Goal: Task Accomplishment & Management: Complete application form

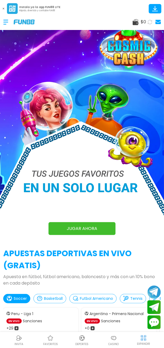
scroll to position [8, 0]
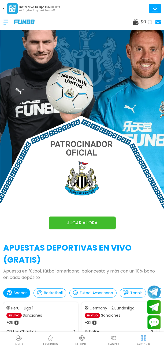
click at [4, 25] on div at bounding box center [8, 22] width 10 height 16
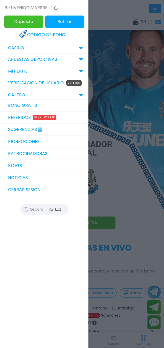
scroll to position [0, 0]
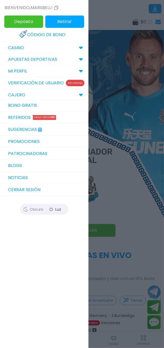
click at [76, 82] on p "Rechazado" at bounding box center [75, 83] width 18 height 6
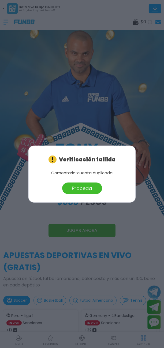
click at [88, 190] on button "Proceda" at bounding box center [82, 188] width 40 height 12
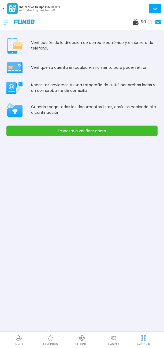
click at [112, 340] on img at bounding box center [113, 338] width 6 height 6
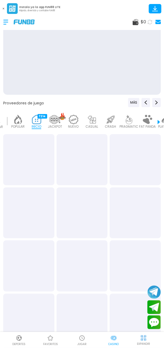
scroll to position [0, 13]
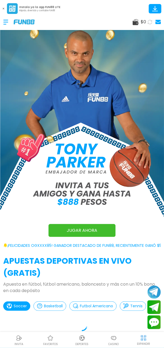
click at [158, 7] on icon at bounding box center [154, 8] width 9 height 9
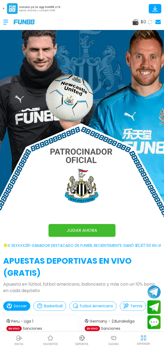
click at [161, 323] on div "APUESTAS DEPORTIVAS EN VIVO (gratis) Apuesta en fútbol, fútbol americano, balon…" at bounding box center [82, 321] width 164 height 132
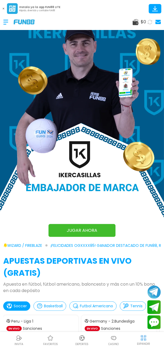
click at [156, 10] on icon at bounding box center [154, 8] width 9 height 9
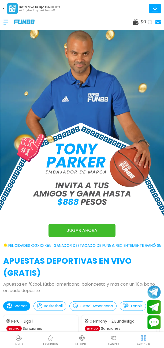
scroll to position [4, 0]
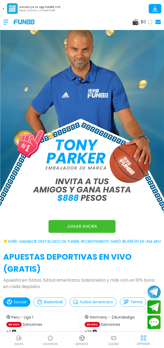
click at [5, 24] on div at bounding box center [8, 22] width 10 height 16
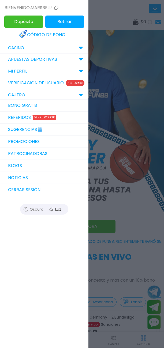
scroll to position [0, 0]
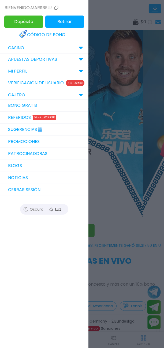
click at [53, 83] on link "Verificación de Usuario Rechazado" at bounding box center [44, 83] width 88 height 12
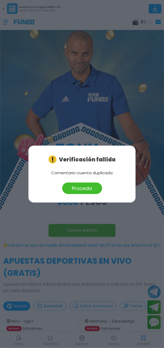
click at [88, 188] on button "Proceda" at bounding box center [82, 188] width 40 height 12
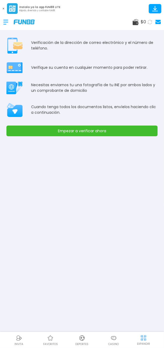
click at [100, 133] on button "Empezar a verificar ahora" at bounding box center [81, 131] width 151 height 11
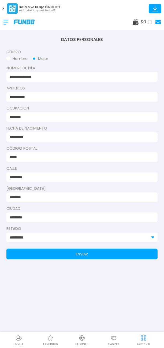
click at [61, 79] on input "**********" at bounding box center [80, 77] width 141 height 6
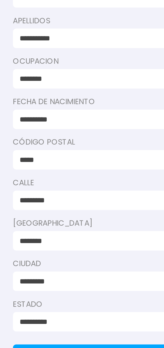
type input "********"
click at [44, 118] on input "********" at bounding box center [80, 117] width 141 height 6
type input "*"
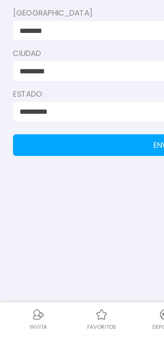
type input "**********"
click at [50, 251] on button "ENVIAR" at bounding box center [81, 254] width 151 height 11
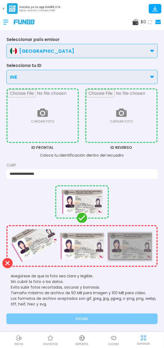
click at [151, 73] on div "INE" at bounding box center [81, 77] width 151 height 14
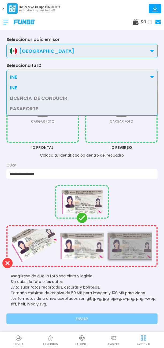
click at [62, 133] on input "file" at bounding box center [43, 115] width 70 height 53
type input "**********"
click at [128, 131] on input "file" at bounding box center [121, 115] width 70 height 53
type input "**********"
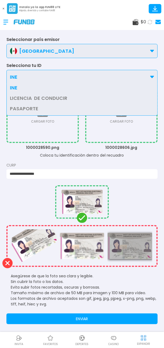
click at [79, 175] on input "**********" at bounding box center [80, 174] width 141 height 6
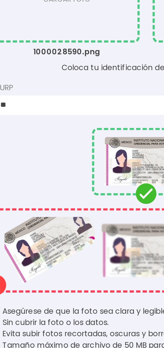
type input "*"
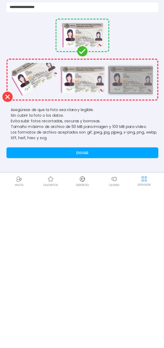
click at [102, 313] on button "ENVIAR" at bounding box center [81, 312] width 151 height 11
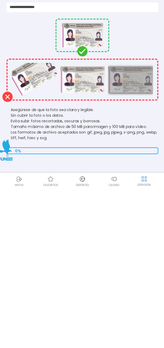
scroll to position [7, 0]
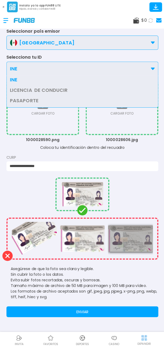
click at [157, 64] on div "INE" at bounding box center [81, 70] width 151 height 14
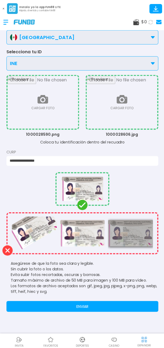
scroll to position [0, 0]
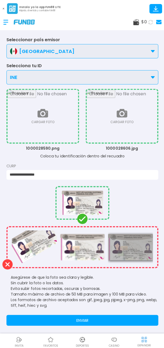
click at [75, 176] on input "**********" at bounding box center [80, 174] width 141 height 6
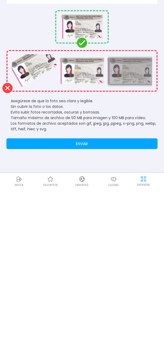
type input "**********"
click at [99, 303] on button "ENVIAR" at bounding box center [81, 303] width 151 height 11
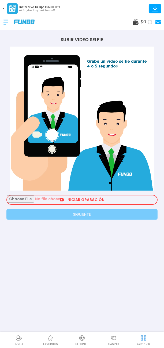
click at [119, 197] on input "file" at bounding box center [82, 200] width 150 height 9
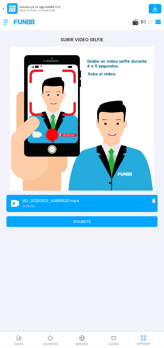
click at [113, 221] on button "SIGUIENTE" at bounding box center [81, 221] width 151 height 11
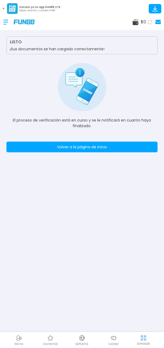
click at [32, 148] on button "Volver a la página de inicio" at bounding box center [81, 147] width 151 height 11
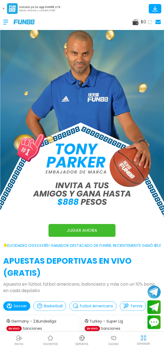
click at [115, 344] on p "Casino" at bounding box center [113, 344] width 10 height 4
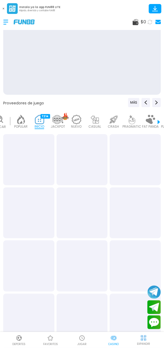
scroll to position [0, 13]
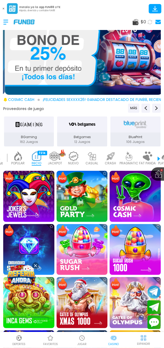
click at [69, 150] on div "NUEVO 977" at bounding box center [74, 159] width 16 height 18
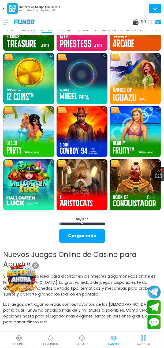
scroll to position [757, 0]
click at [95, 240] on button "Cargar más" at bounding box center [82, 236] width 46 height 14
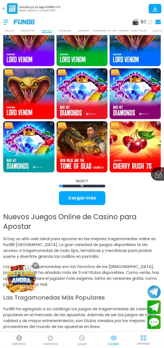
click at [100, 194] on button "Cargar más" at bounding box center [82, 198] width 46 height 14
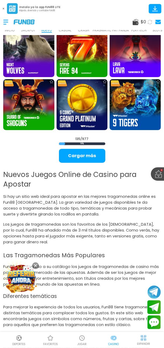
scroll to position [4, 0]
